Goal: Information Seeking & Learning: Understand process/instructions

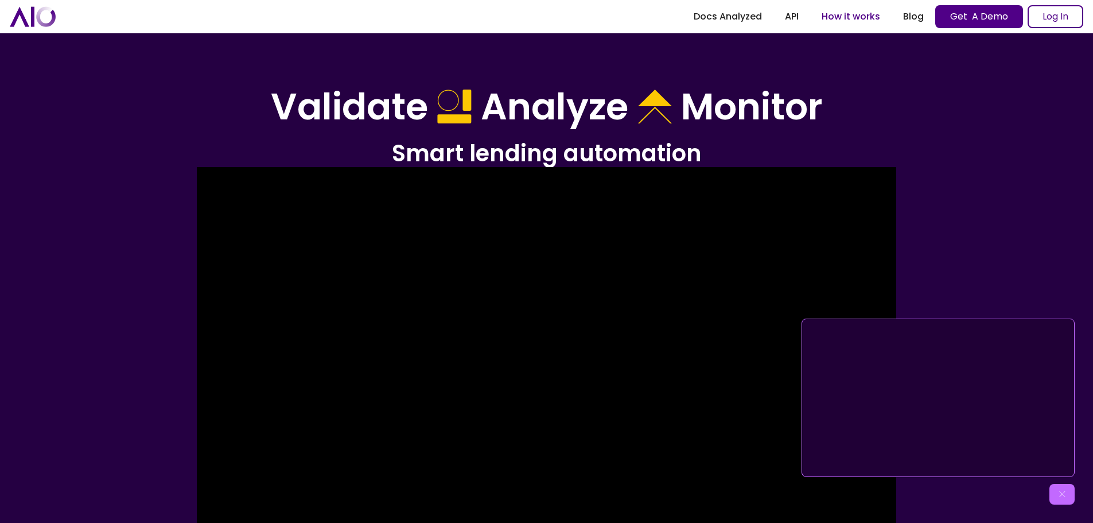
click at [845, 18] on link "How it works" at bounding box center [850, 16] width 81 height 21
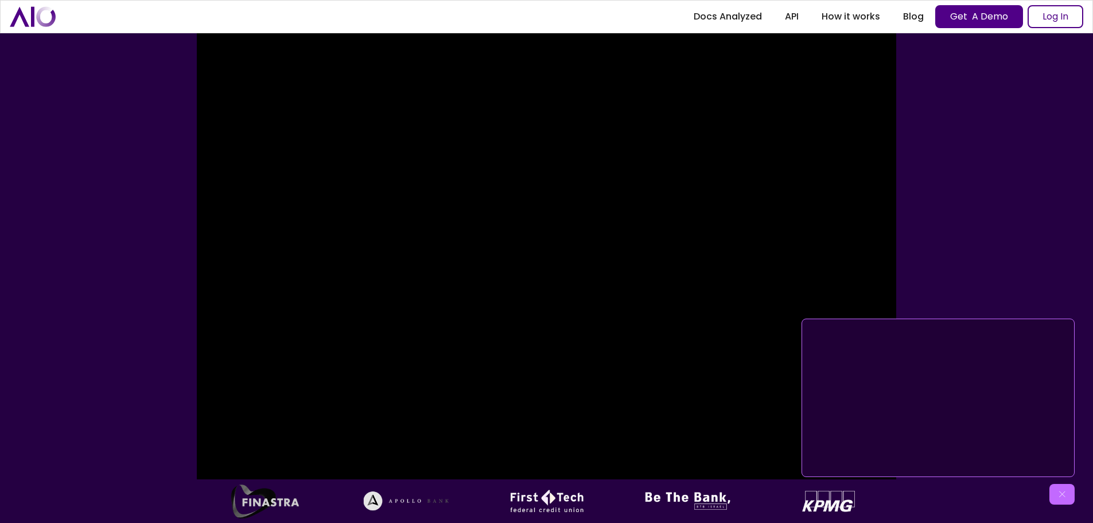
scroll to position [192, 0]
